Goal: Check status

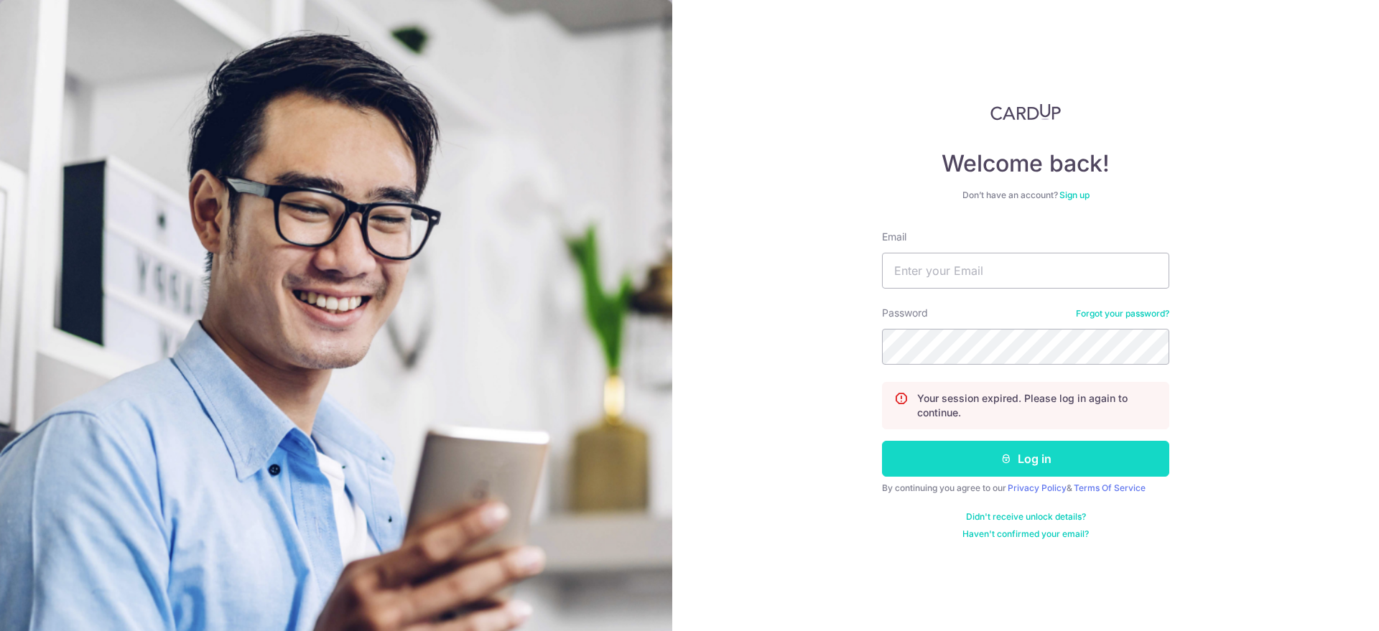
type input "[EMAIL_ADDRESS][DOMAIN_NAME]"
click at [980, 455] on button "Log in" at bounding box center [1025, 459] width 287 height 36
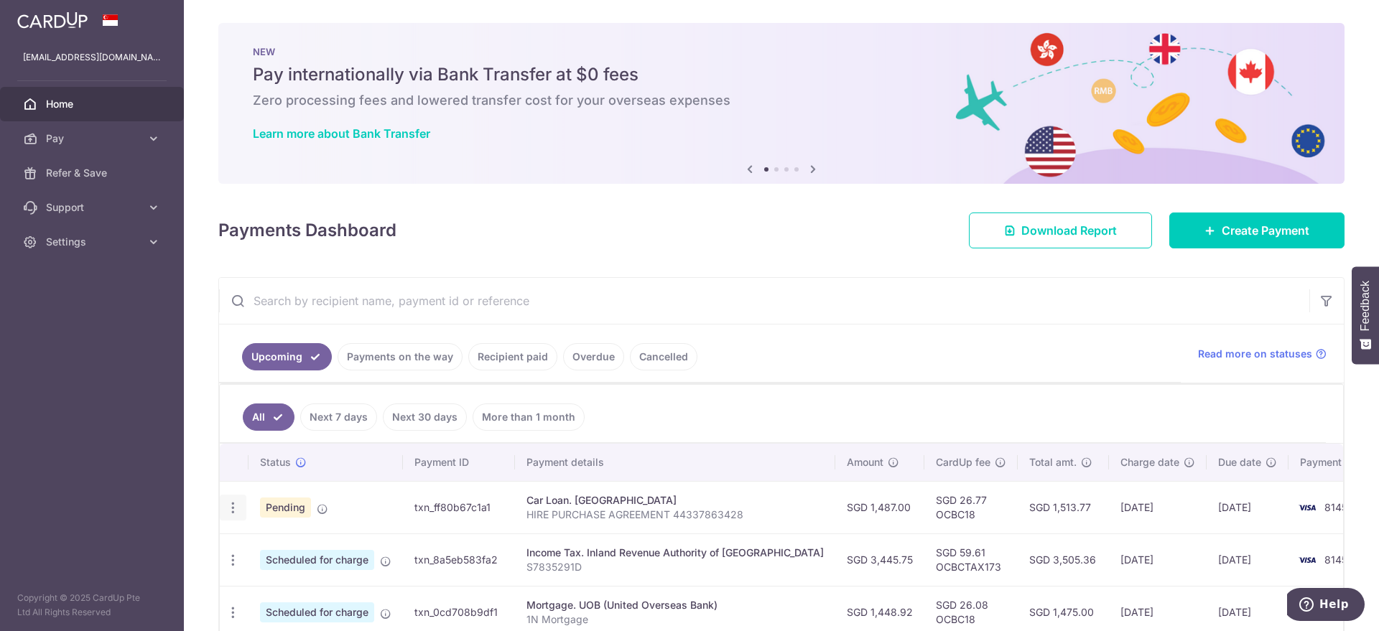
click at [231, 509] on icon "button" at bounding box center [233, 508] width 15 height 15
click at [384, 506] on td "Pending" at bounding box center [326, 507] width 154 height 52
click at [282, 508] on span "Pending" at bounding box center [285, 508] width 51 height 20
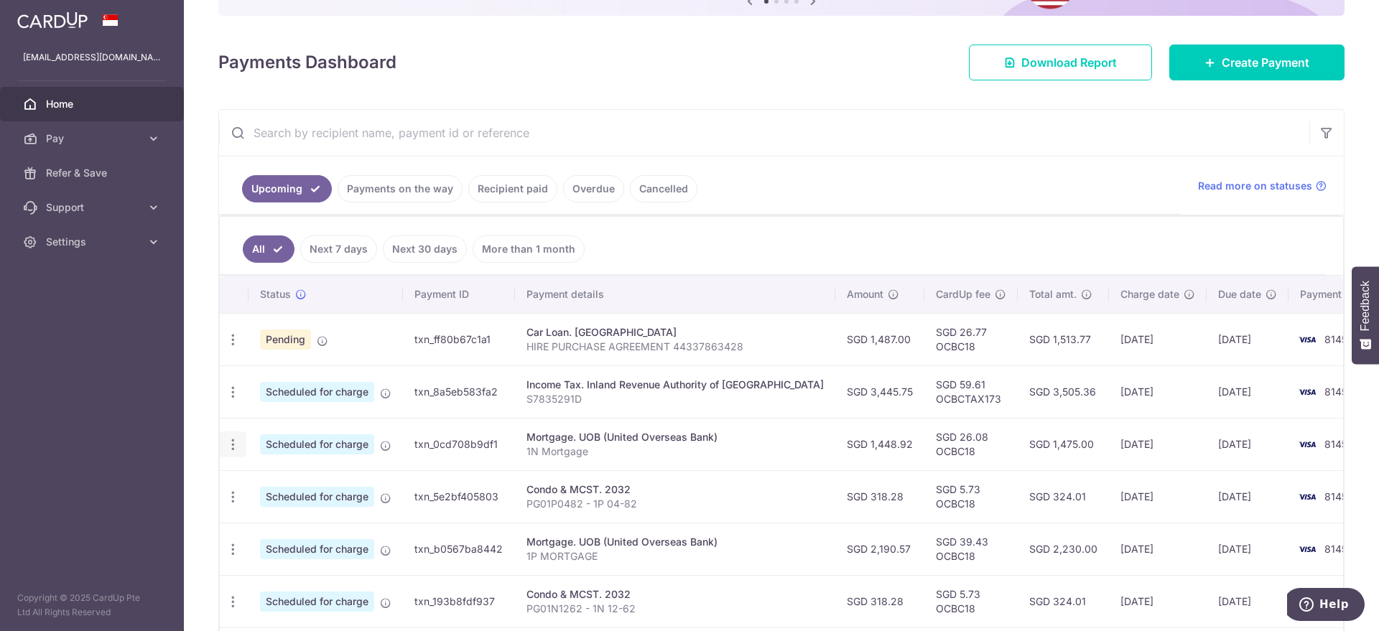
scroll to position [180, 0]
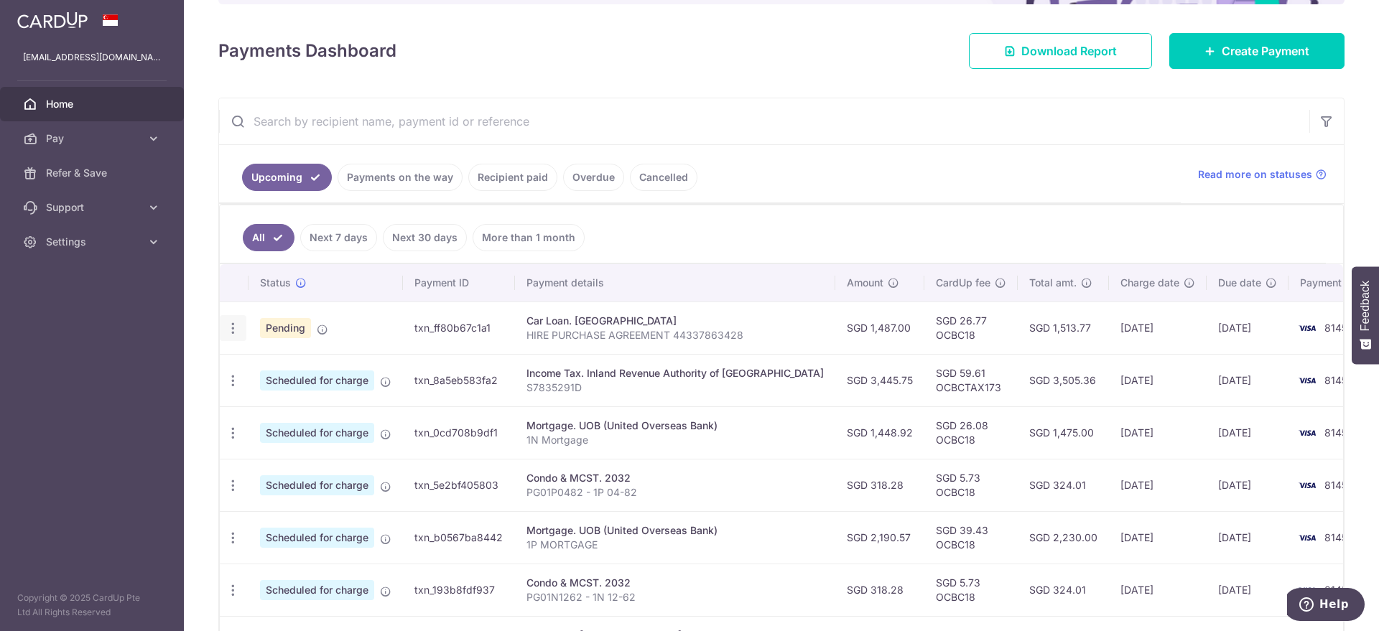
click at [232, 329] on icon "button" at bounding box center [233, 328] width 15 height 15
click at [715, 240] on ul "All Next 7 days Next 30 days More than 1 month" at bounding box center [773, 234] width 1106 height 58
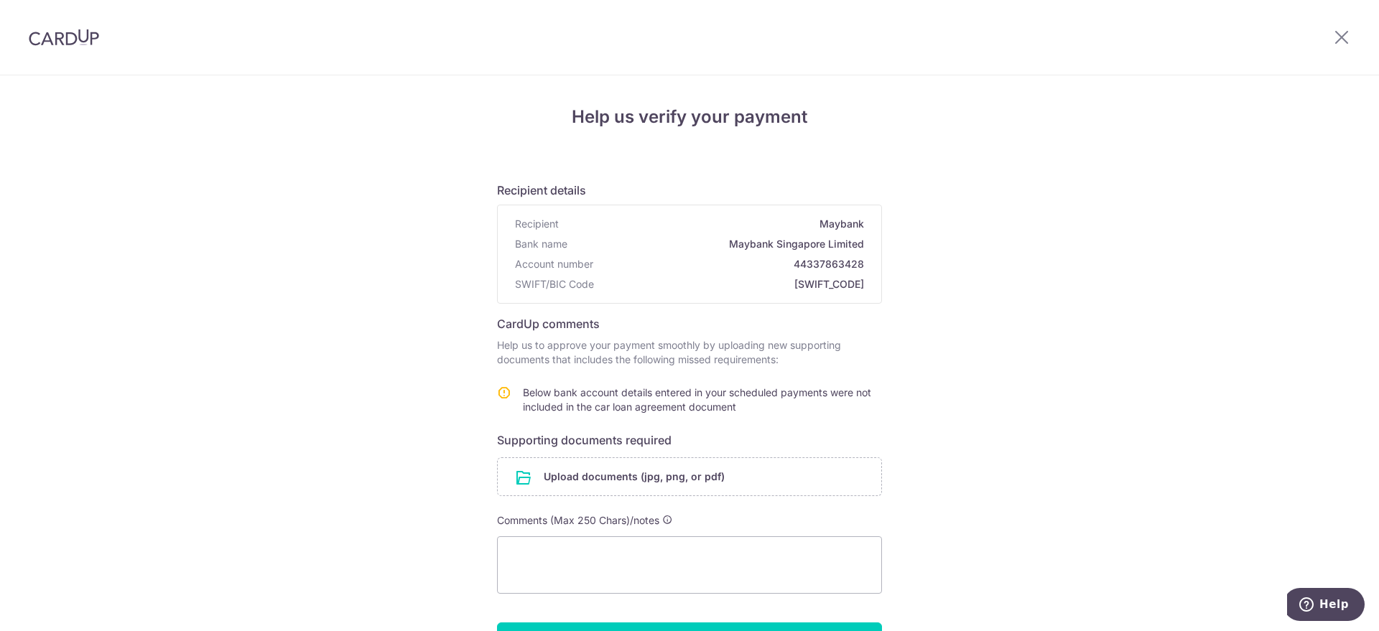
scroll to position [90, 0]
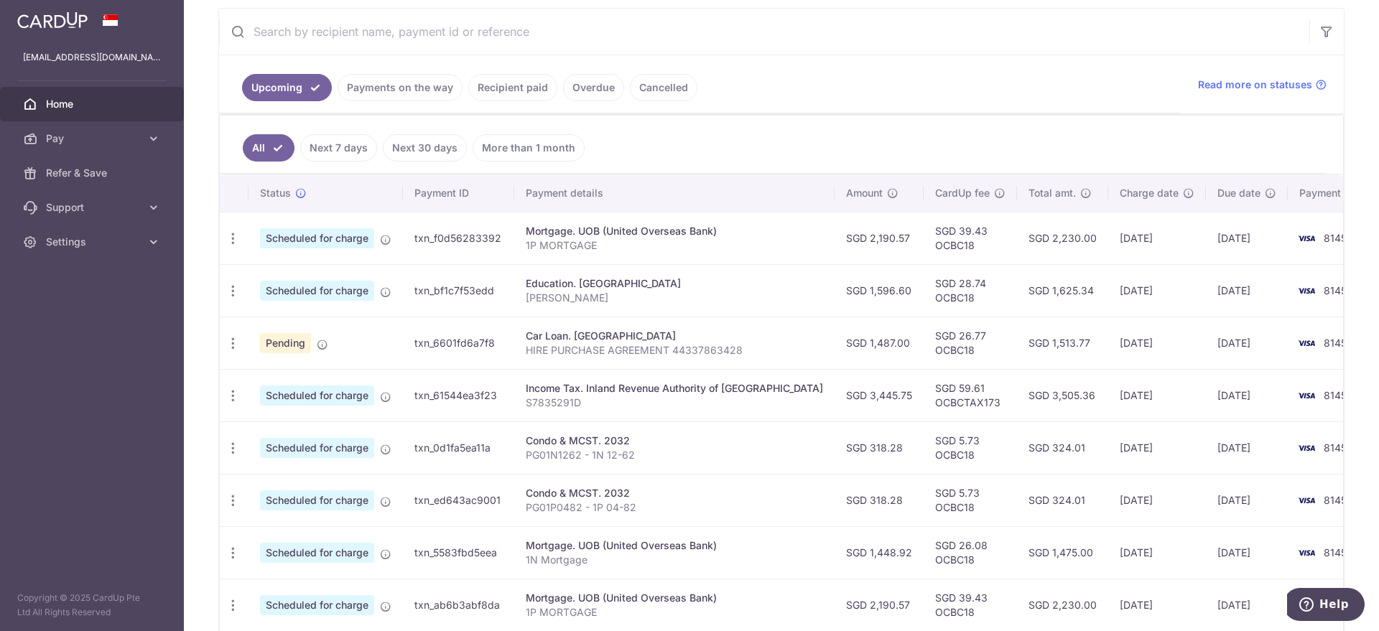
scroll to position [479, 0]
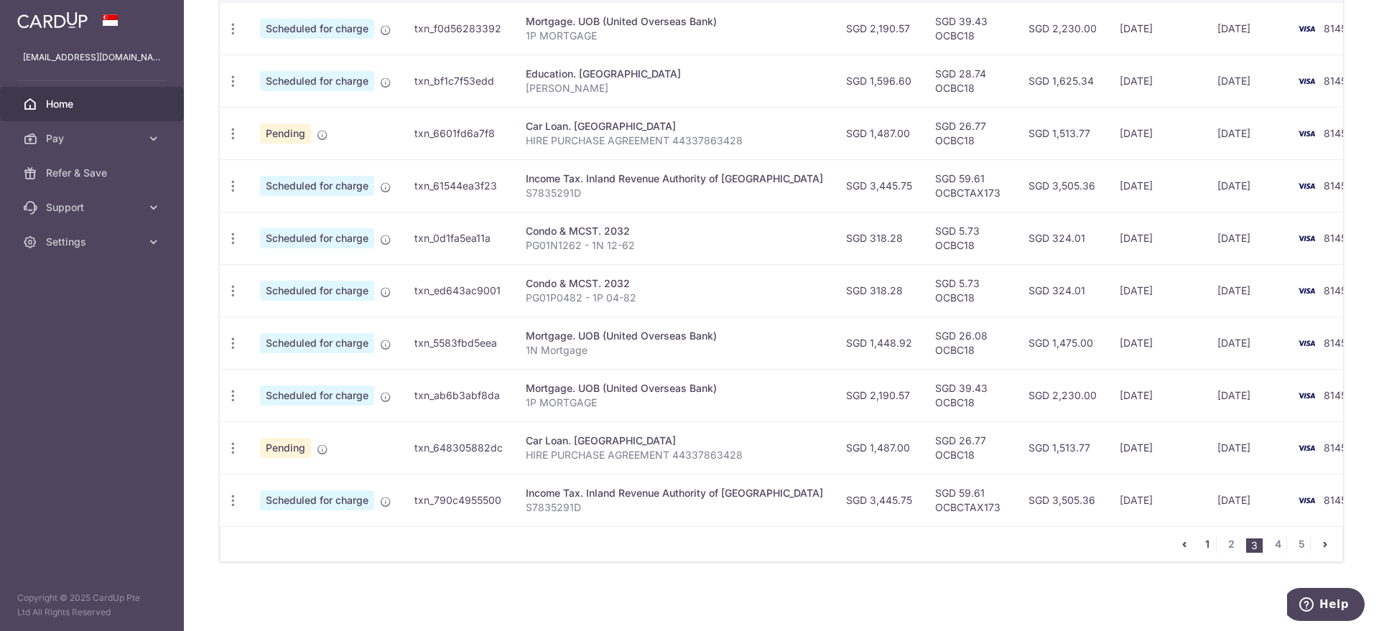
click at [1199, 540] on link "1" at bounding box center [1207, 544] width 17 height 17
